Goal: Contribute content

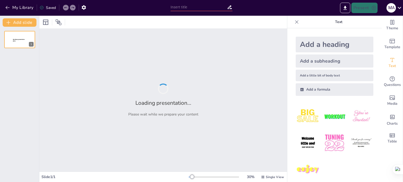
type input "Curso de [PERSON_NAME] 1"
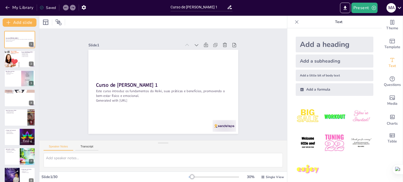
checkbox input "true"
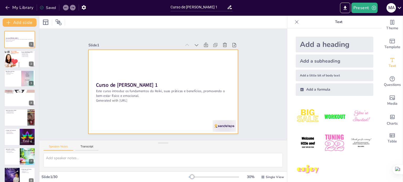
checkbox input "true"
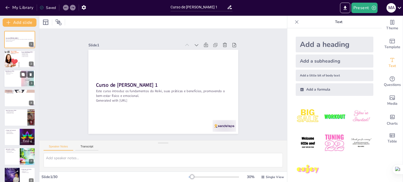
checkbox input "true"
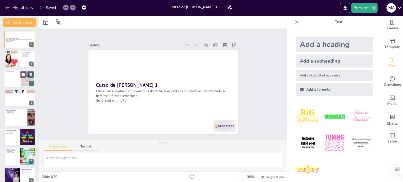
checkbox input "true"
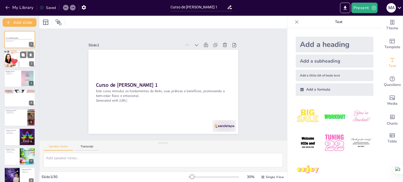
checkbox input "true"
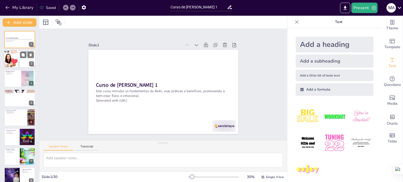
checkbox input "true"
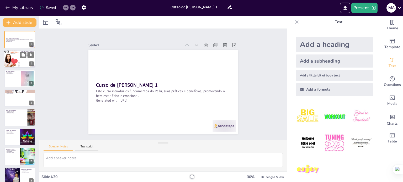
checkbox input "true"
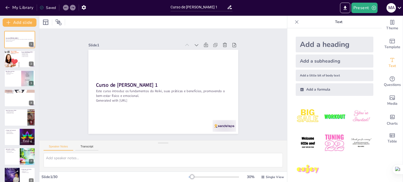
checkbox input "true"
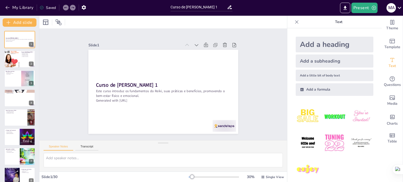
checkbox input "true"
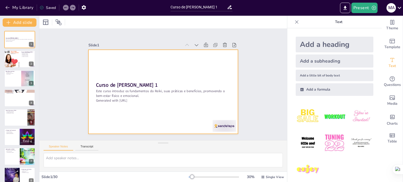
checkbox input "true"
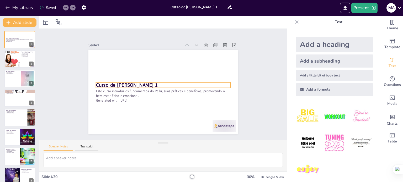
checkbox input "true"
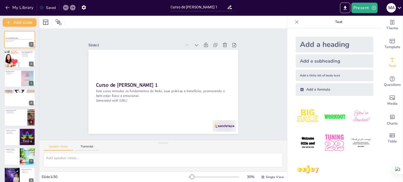
checkbox input "true"
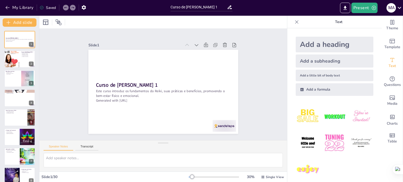
checkbox input "true"
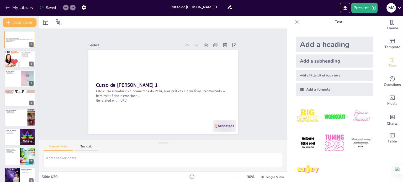
checkbox input "true"
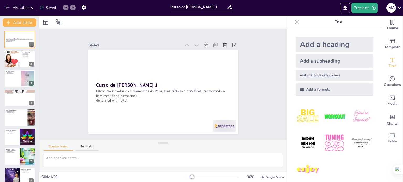
checkbox input "true"
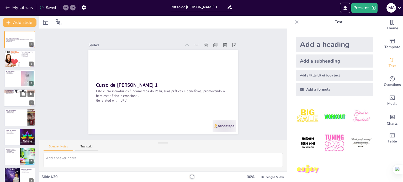
checkbox input "true"
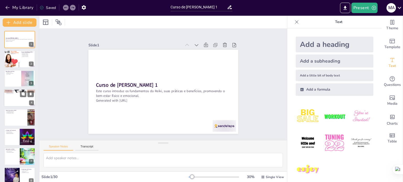
checkbox input "true"
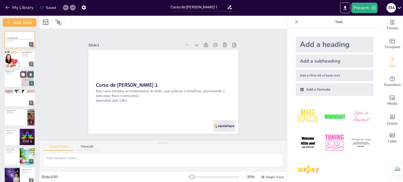
checkbox input "true"
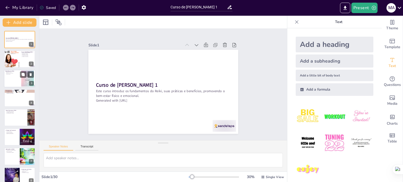
checkbox input "true"
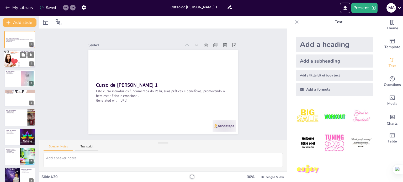
checkbox input "true"
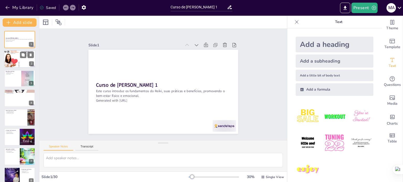
checkbox input "true"
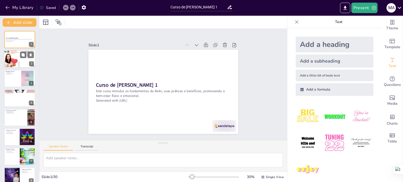
checkbox input "true"
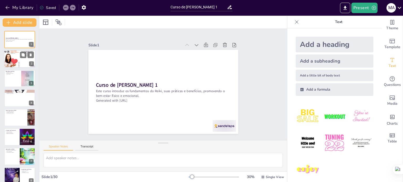
checkbox input "true"
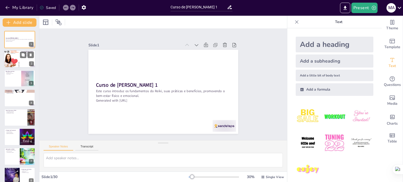
click at [19, 63] on div at bounding box center [12, 59] width 18 height 18
type textarea "Lorem i dol sitamet con ad elitse do eiusmodtempor in utlabor, etdoloremagnaa e…"
checkbox input "true"
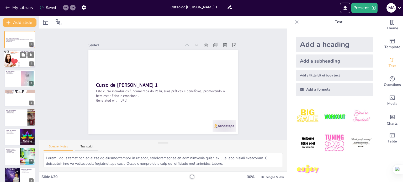
checkbox input "true"
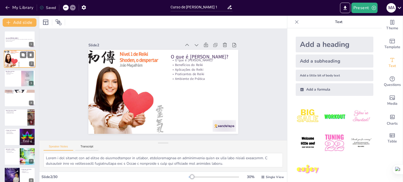
checkbox input "true"
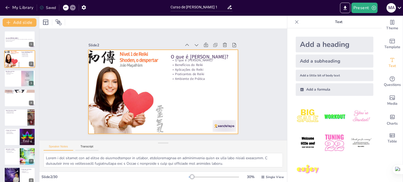
checkbox input "true"
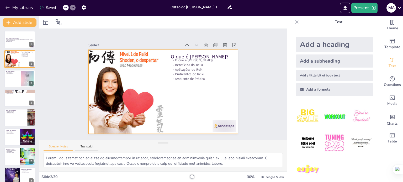
checkbox input "true"
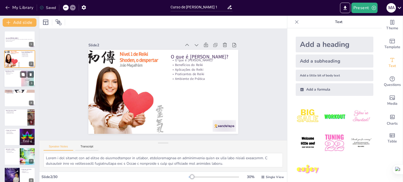
checkbox input "true"
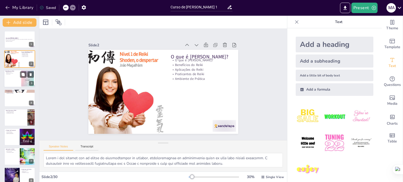
checkbox input "true"
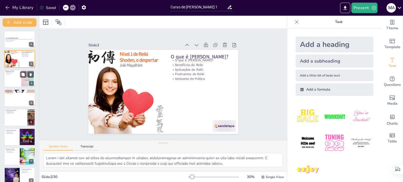
checkbox input "true"
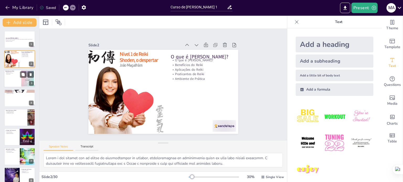
checkbox input "true"
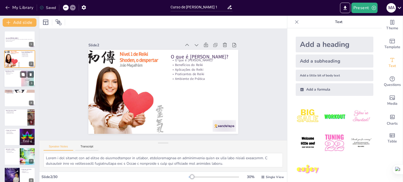
checkbox input "true"
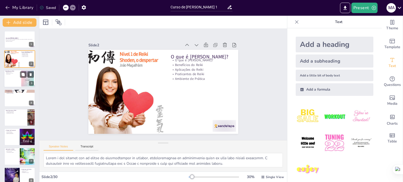
checkbox input "true"
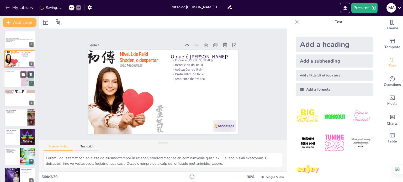
click at [15, 81] on div at bounding box center [19, 79] width 31 height 18
type textarea "Os benefícios físicos do Reiki são um aspecto crucial a ser destacado, pois mui…"
checkbox input "true"
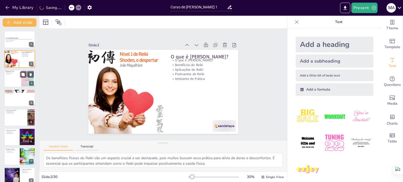
checkbox input "true"
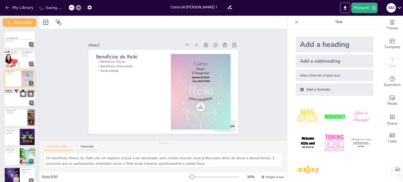
checkbox input "true"
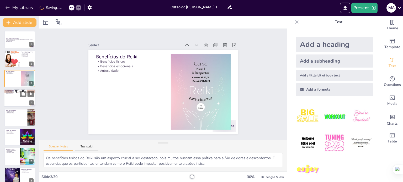
checkbox input "true"
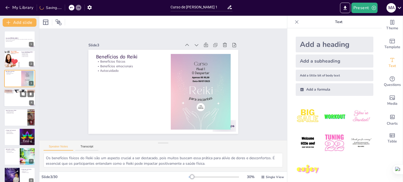
checkbox input "true"
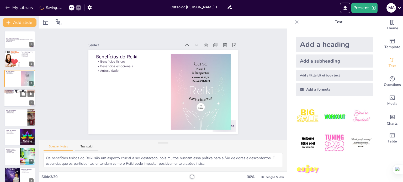
checkbox input "true"
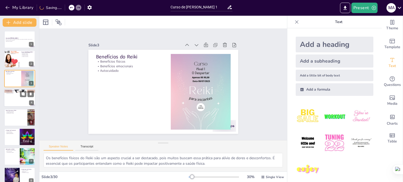
checkbox input "true"
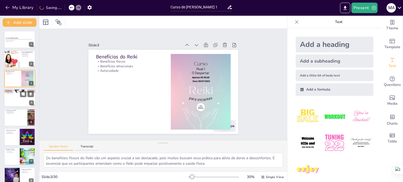
checkbox input "true"
click at [17, 95] on div at bounding box center [19, 98] width 31 height 18
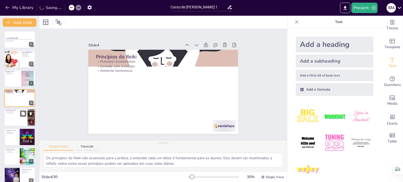
click at [19, 119] on div at bounding box center [19, 118] width 31 height 18
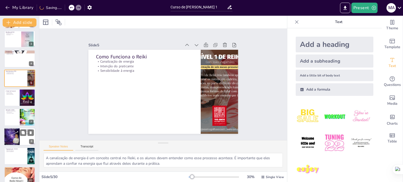
click at [16, 125] on div at bounding box center [19, 117] width 31 height 17
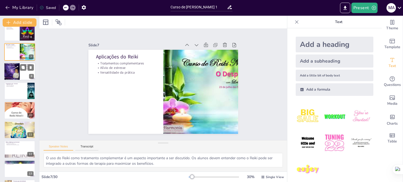
click at [16, 126] on div at bounding box center [19, 130] width 31 height 31
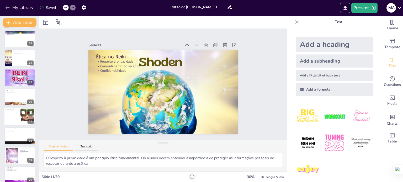
click at [21, 117] on div at bounding box center [19, 117] width 31 height 18
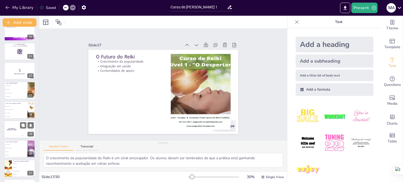
click at [19, 124] on div "The winner is [PERSON_NAME]" at bounding box center [12, 130] width 16 height 18
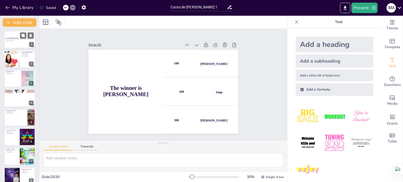
click at [19, 36] on div at bounding box center [19, 40] width 31 height 18
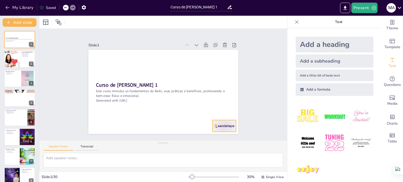
click at [225, 126] on div at bounding box center [219, 132] width 24 height 14
